Goal: Task Accomplishment & Management: Manage account settings

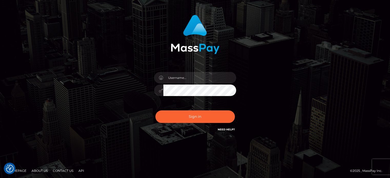
scroll to position [29, 0]
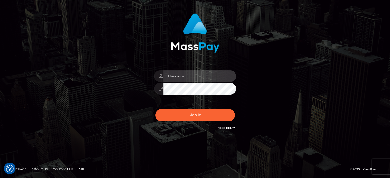
click at [220, 74] on input "text" at bounding box center [199, 77] width 73 height 12
type input "xavier.bobino@gmail.com"
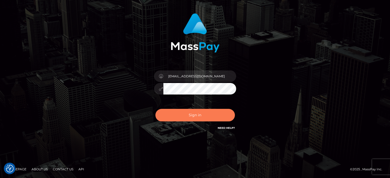
click at [195, 116] on button "Sign in" at bounding box center [194, 115] width 79 height 13
